Goal: Information Seeking & Learning: Stay updated

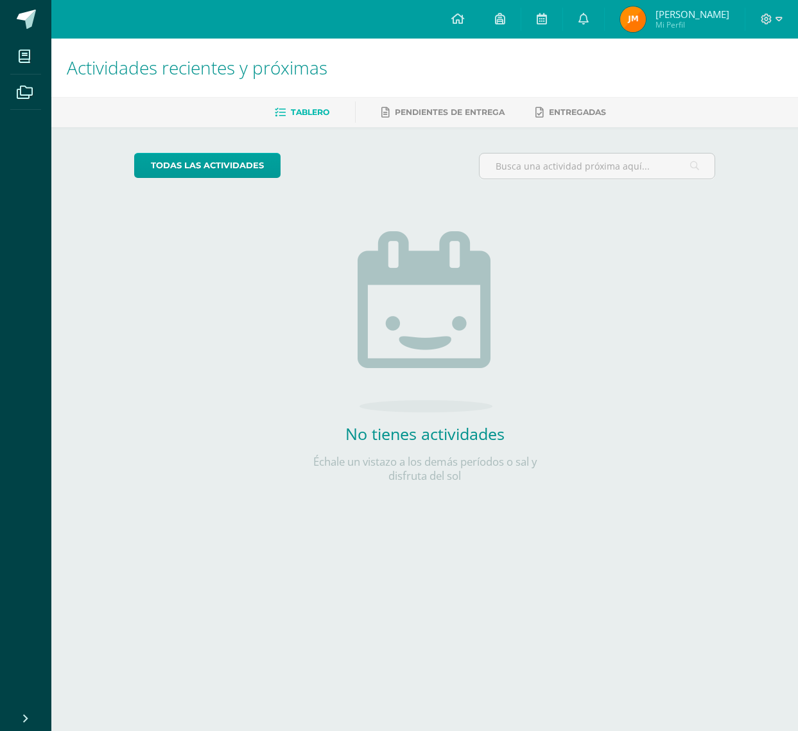
click at [175, 256] on div "todas las Actividades No tienes actividades Échale un vistazo a los demás perío…" at bounding box center [425, 325] width 632 height 397
click at [594, 13] on link at bounding box center [583, 19] width 41 height 39
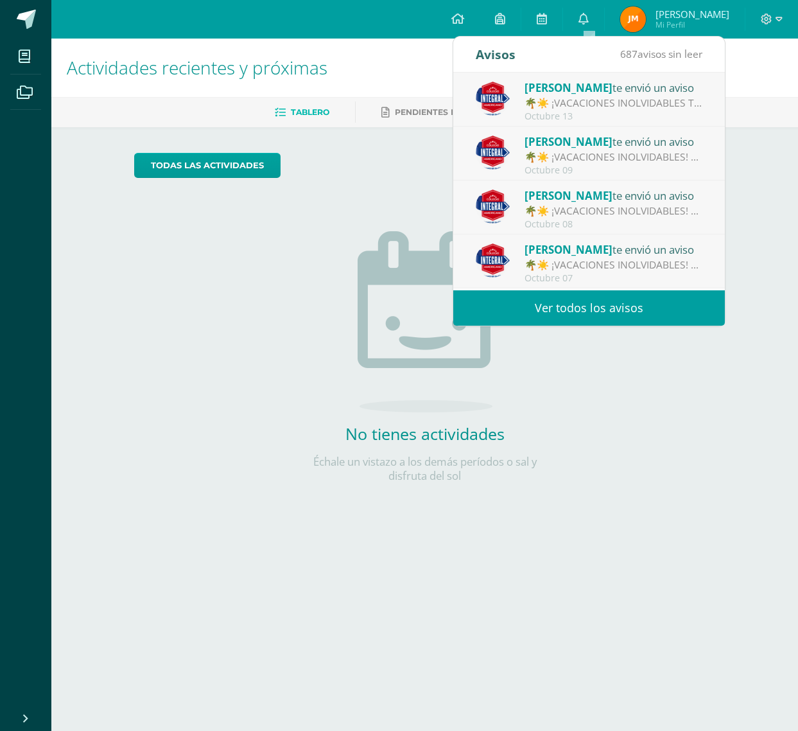
click at [584, 311] on link "Ver todos los avisos" at bounding box center [589, 307] width 272 height 35
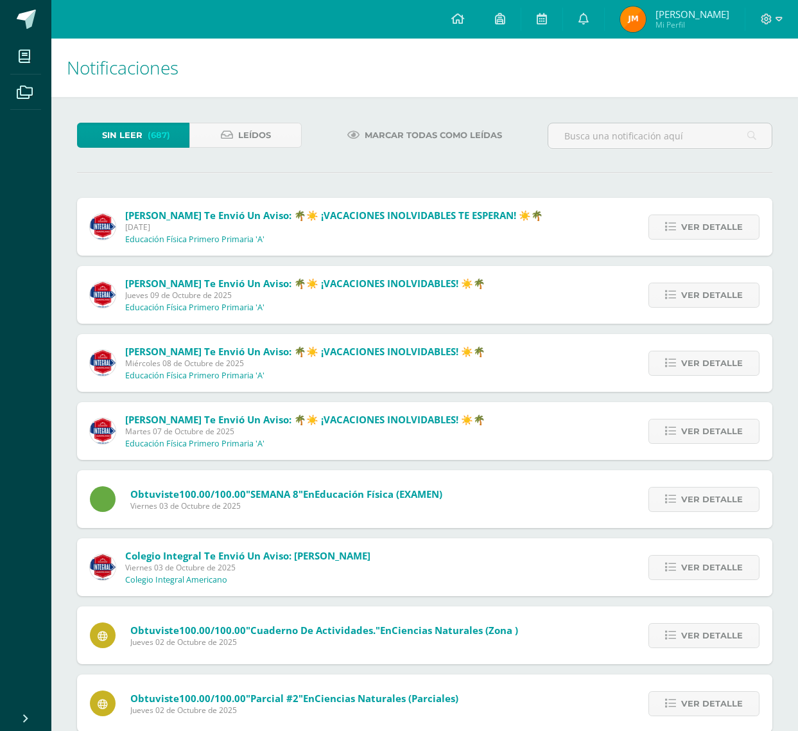
click at [573, 310] on div "Rony Cifuentes te envió un aviso: 🌴☀️ ¡VACACIONES INOLVIDABLES! ☀️🌴 Jueves 09 d…" at bounding box center [424, 295] width 695 height 58
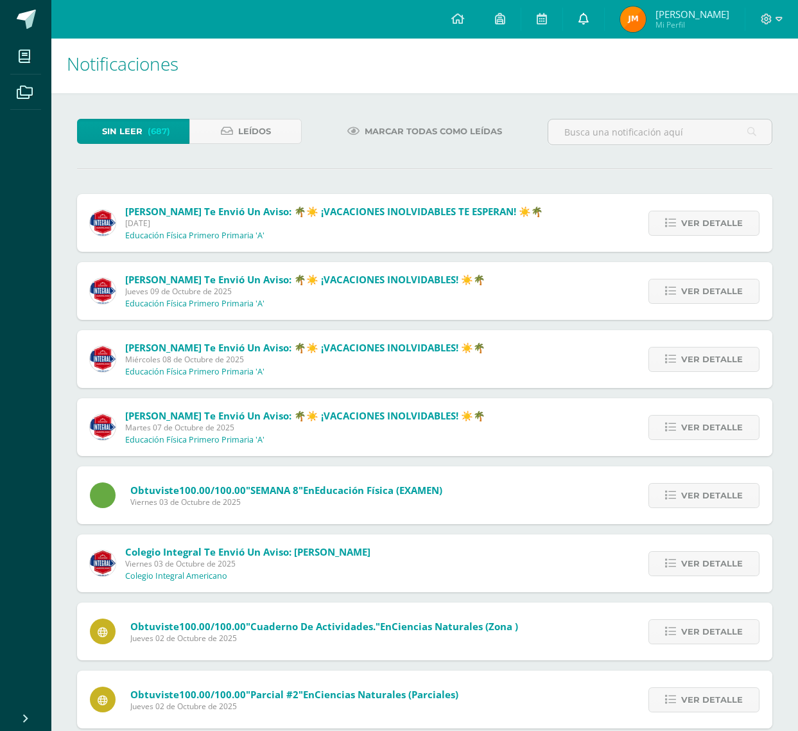
click at [589, 25] on span at bounding box center [584, 19] width 10 height 14
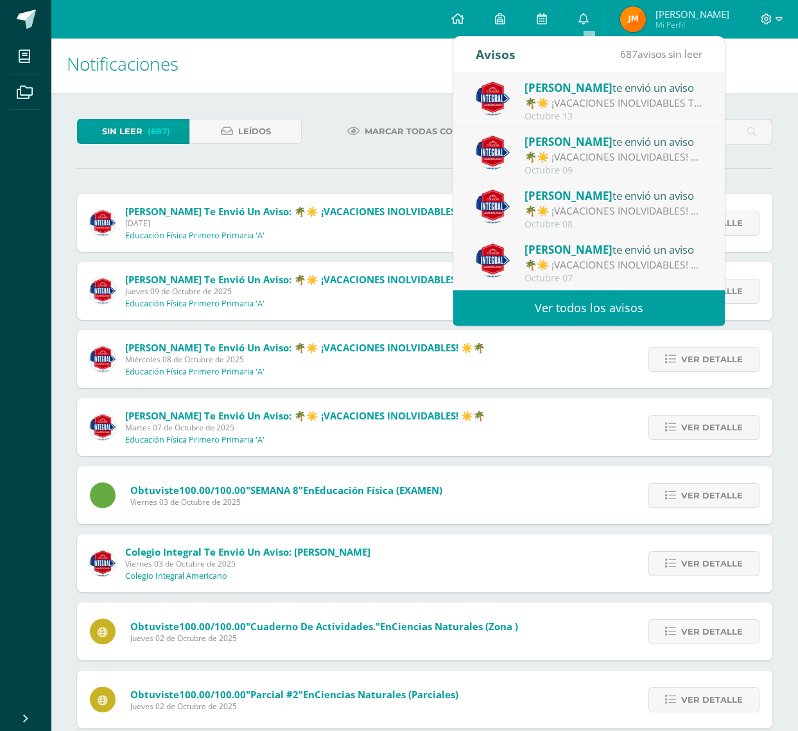
drag, startPoint x: 223, startPoint y: 188, endPoint x: 227, endPoint y: 196, distance: 8.6
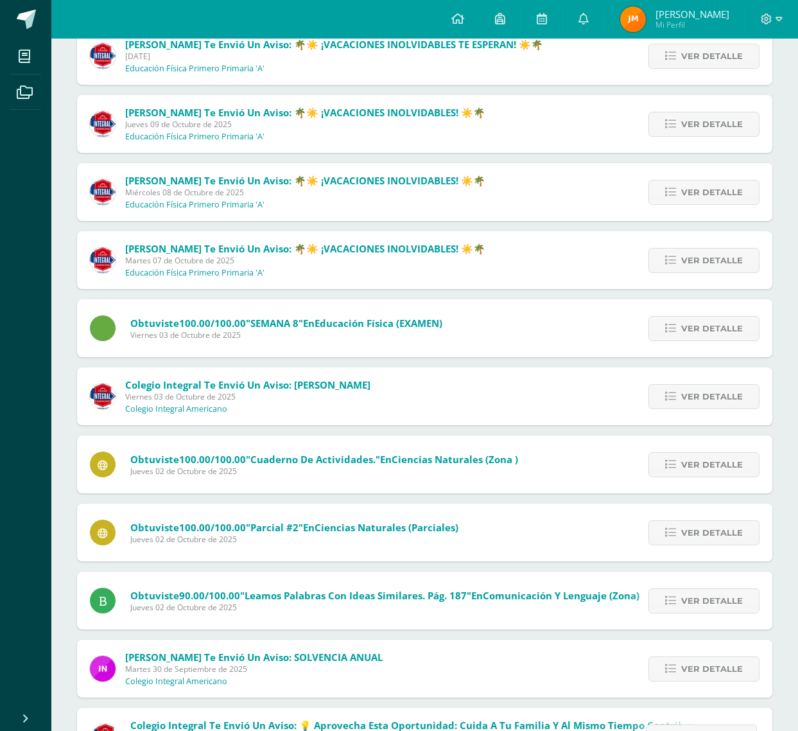
scroll to position [0, 0]
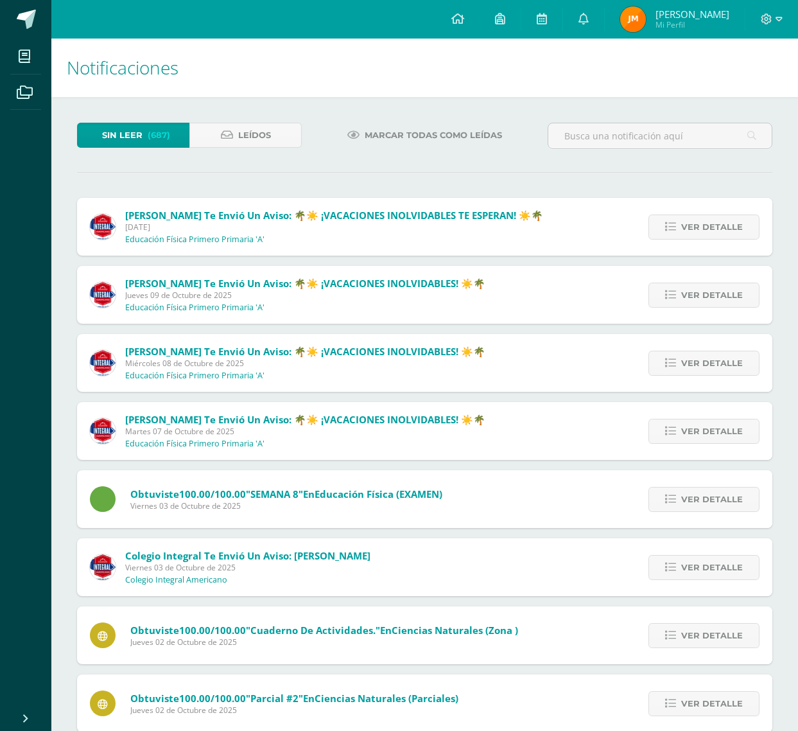
click at [646, 19] on img at bounding box center [633, 19] width 26 height 26
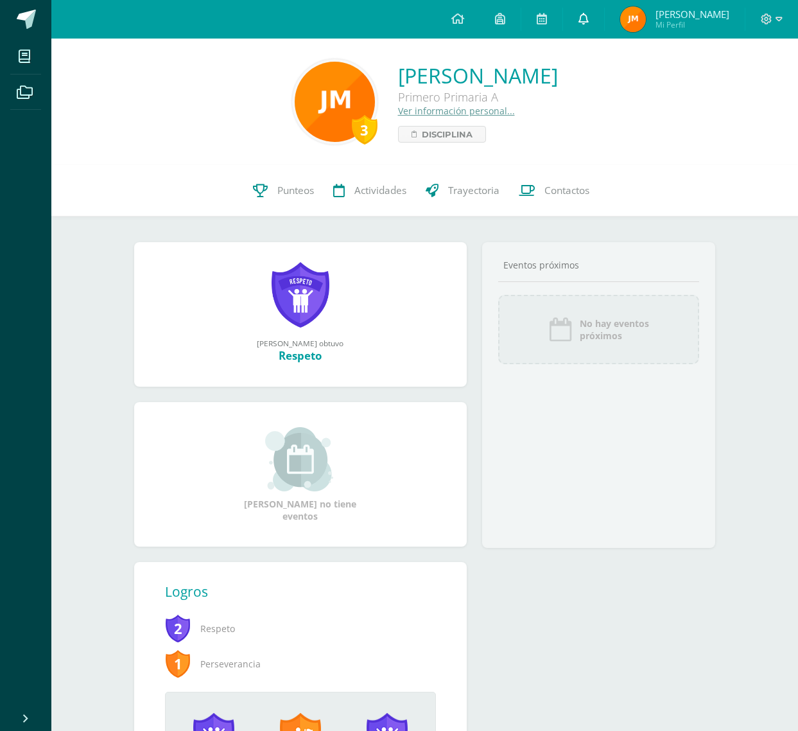
click at [589, 18] on icon at bounding box center [584, 19] width 10 height 12
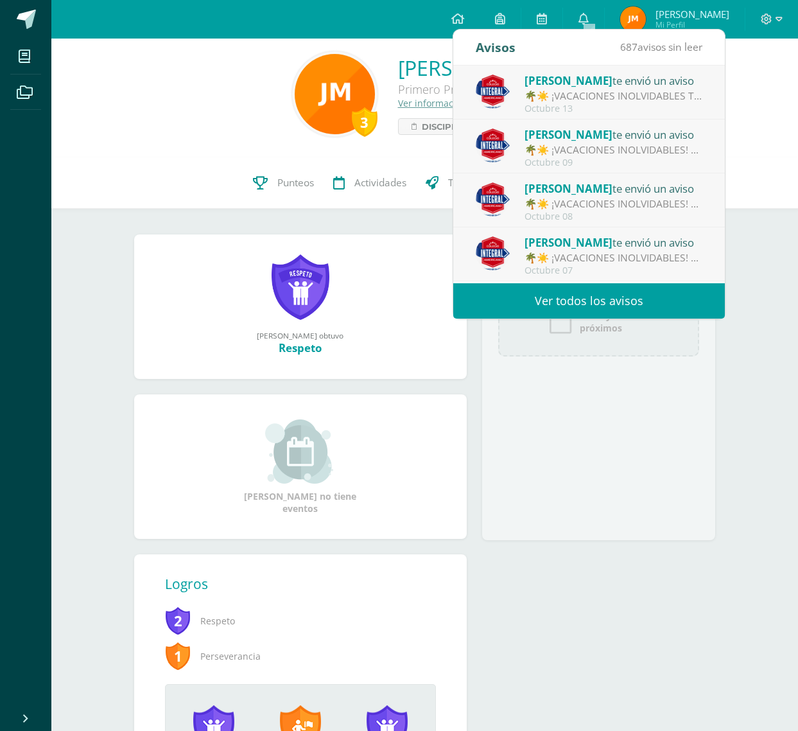
click at [534, 309] on link "Ver todos los avisos" at bounding box center [589, 300] width 272 height 35
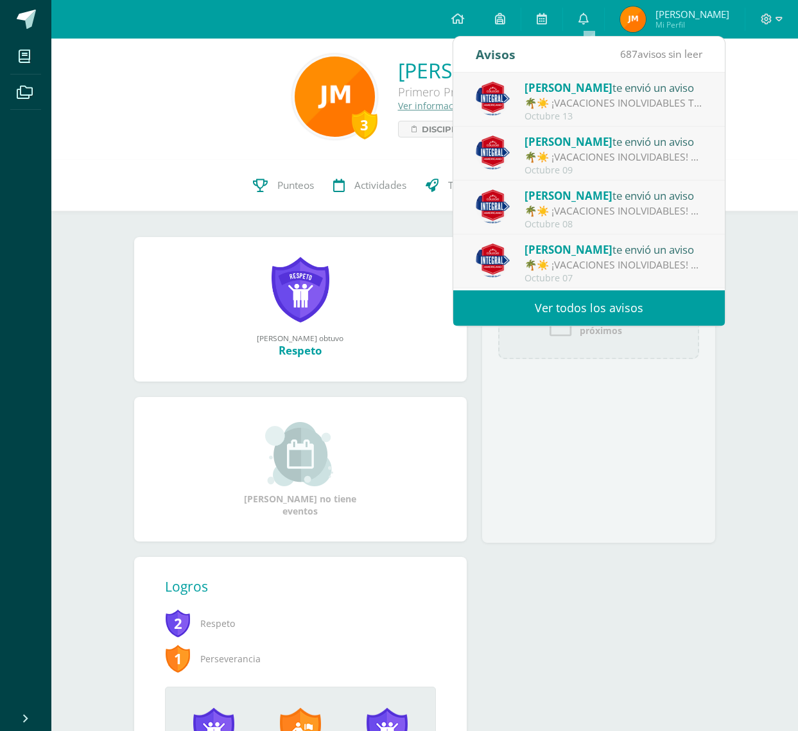
click at [534, 299] on link "Ver todos los avisos" at bounding box center [589, 307] width 272 height 35
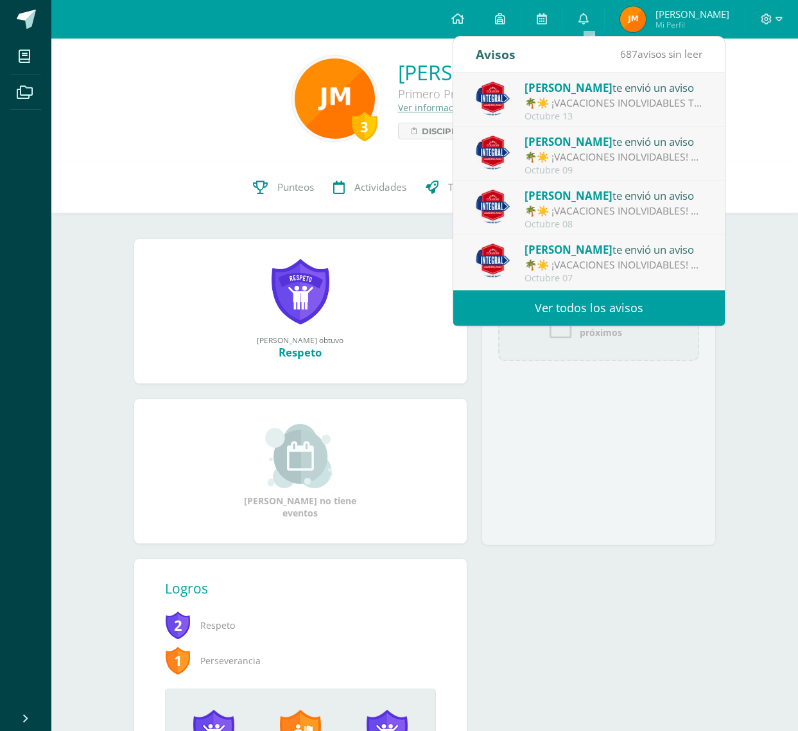
scroll to position [2, 0]
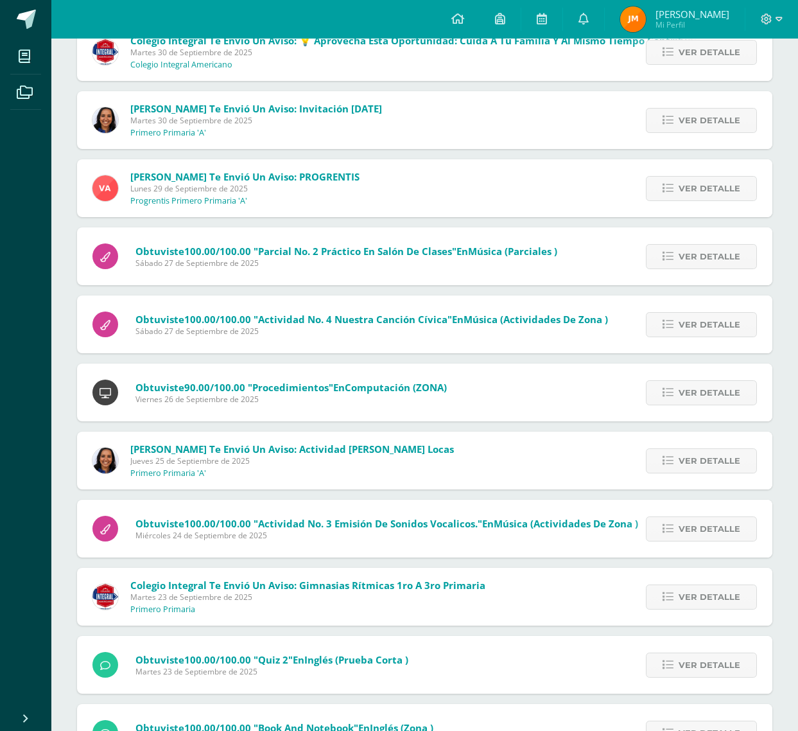
scroll to position [836, 0]
